Goal: Task Accomplishment & Management: Manage account settings

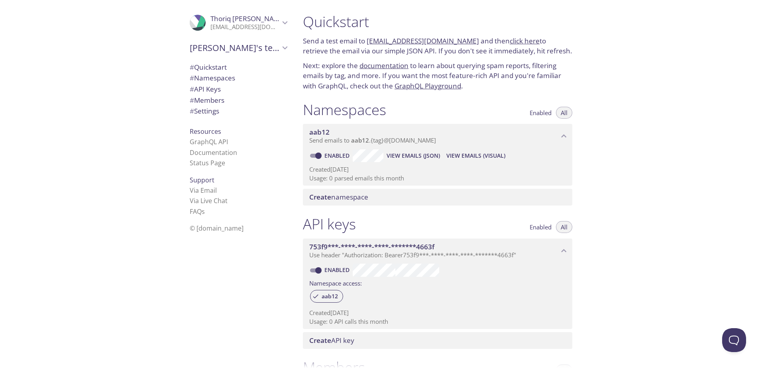
click at [423, 109] on div "Namespaces Enabled All" at bounding box center [438, 111] width 270 height 20
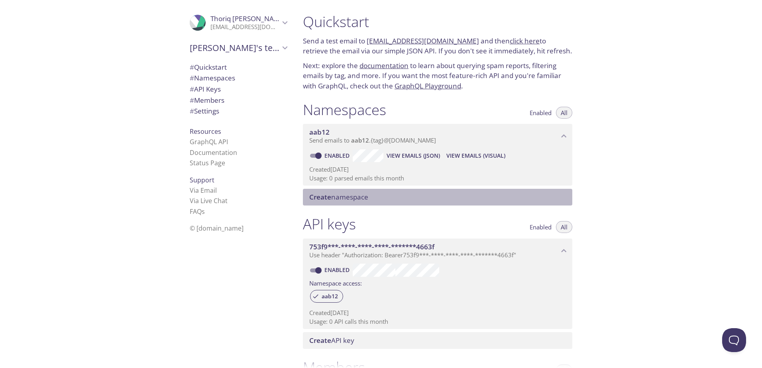
click at [361, 201] on span "Create namespace" at bounding box center [338, 197] width 59 height 9
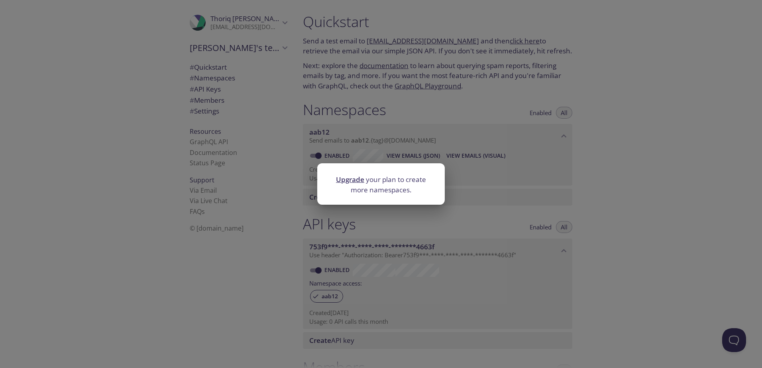
click at [366, 218] on div "Upgrade your plan to create more namespaces." at bounding box center [381, 184] width 762 height 368
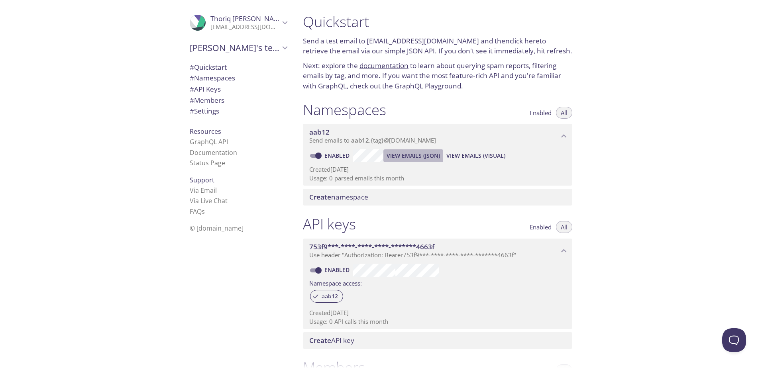
click at [409, 155] on span "View Emails (JSON)" at bounding box center [413, 156] width 53 height 10
click at [474, 158] on span "View Emails (Visual)" at bounding box center [476, 156] width 59 height 10
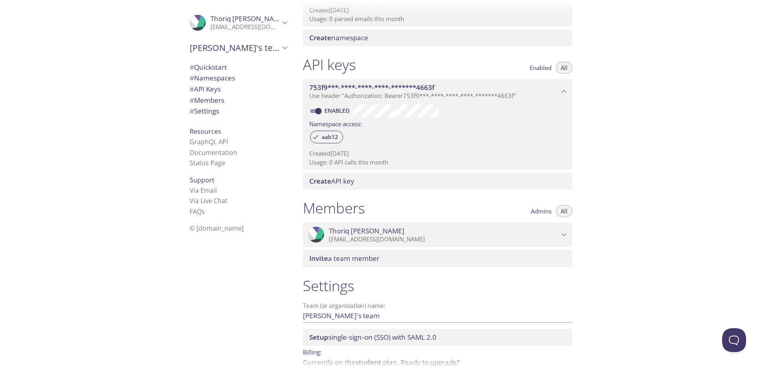
scroll to position [199, 0]
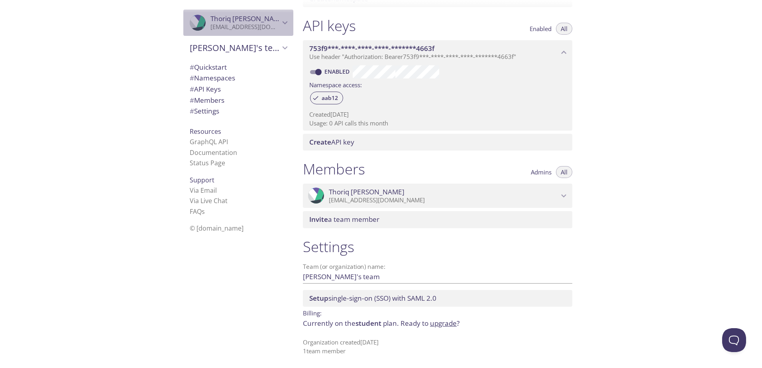
click at [244, 29] on p "[EMAIL_ADDRESS][DOMAIN_NAME]" at bounding box center [245, 27] width 69 height 8
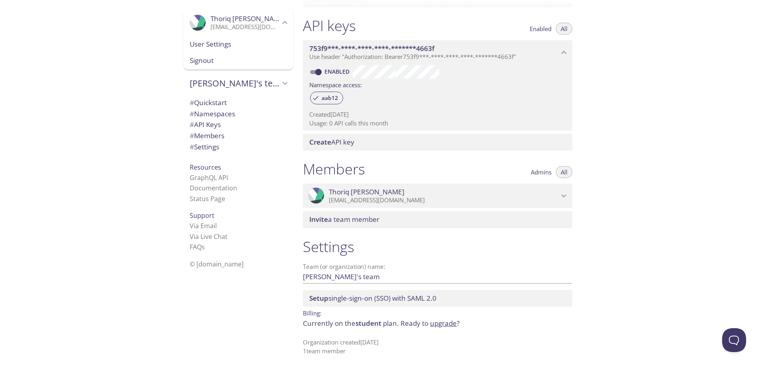
click at [243, 51] on div "User Settings" at bounding box center [238, 44] width 110 height 17
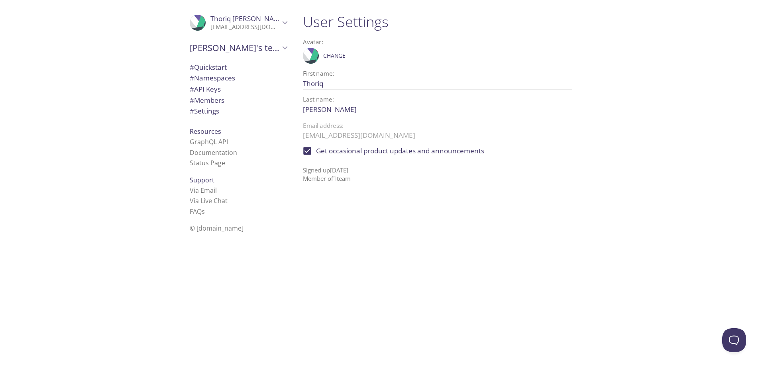
click at [226, 43] on span "[PERSON_NAME]'s team" at bounding box center [235, 47] width 90 height 11
click at [219, 28] on p "[EMAIL_ADDRESS][DOMAIN_NAME]" at bounding box center [245, 27] width 69 height 8
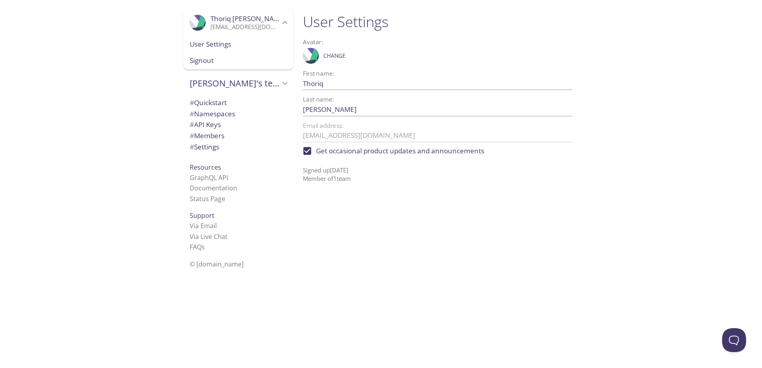
click at [220, 60] on span "Signout" at bounding box center [238, 60] width 97 height 10
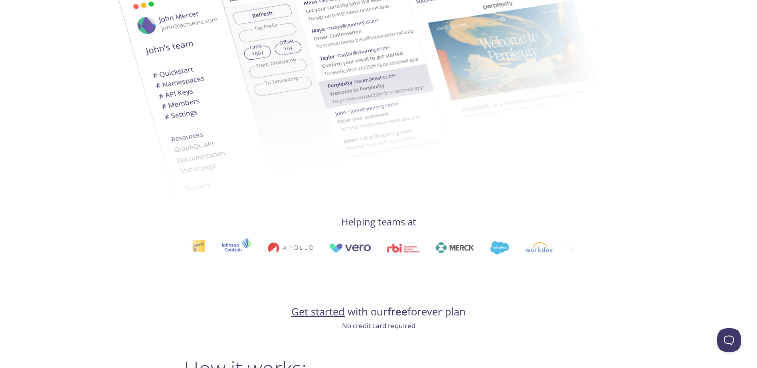
scroll to position [120, 0]
